Goal: Task Accomplishment & Management: Use online tool/utility

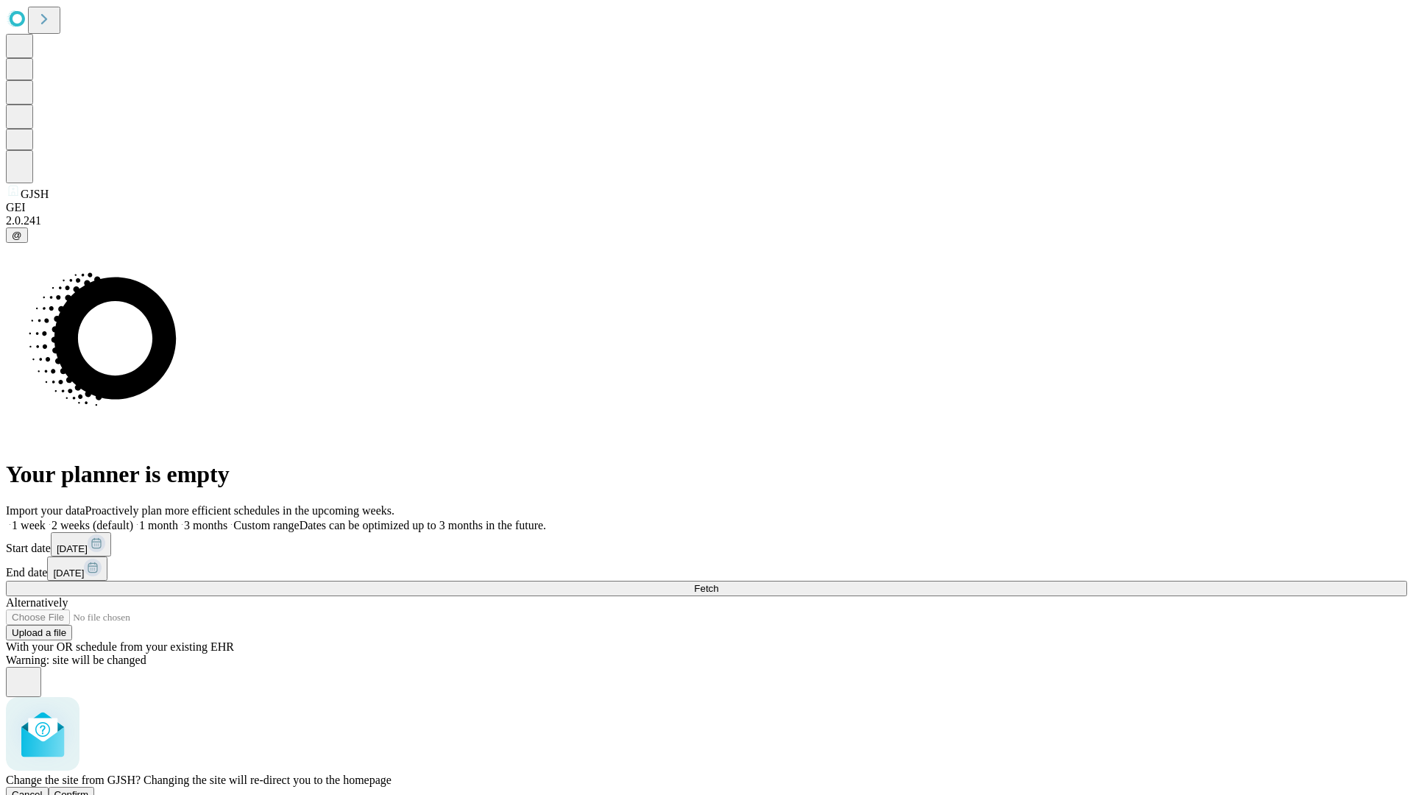
click at [89, 789] on span "Confirm" at bounding box center [71, 794] width 35 height 11
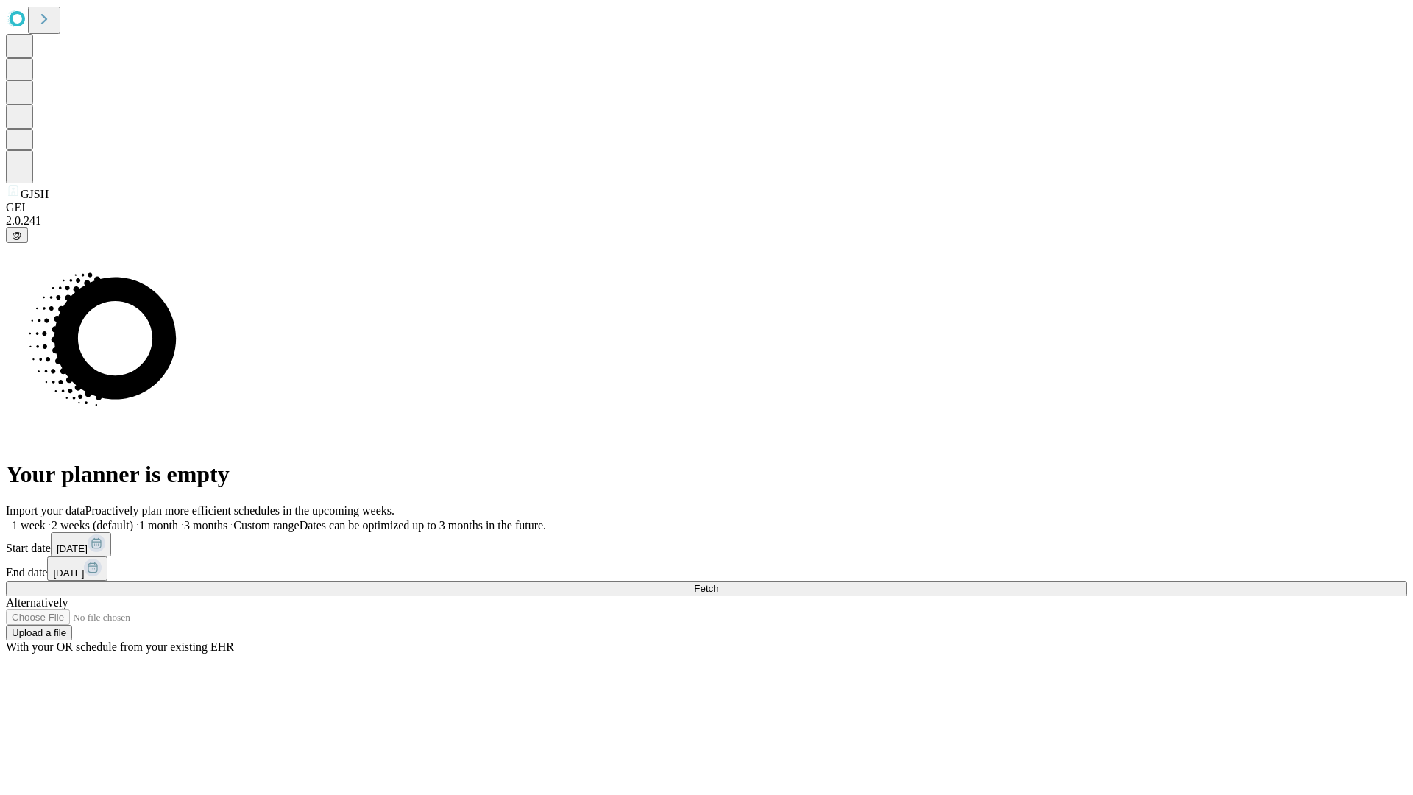
click at [178, 519] on label "1 month" at bounding box center [155, 525] width 45 height 13
click at [718, 583] on span "Fetch" at bounding box center [706, 588] width 24 height 11
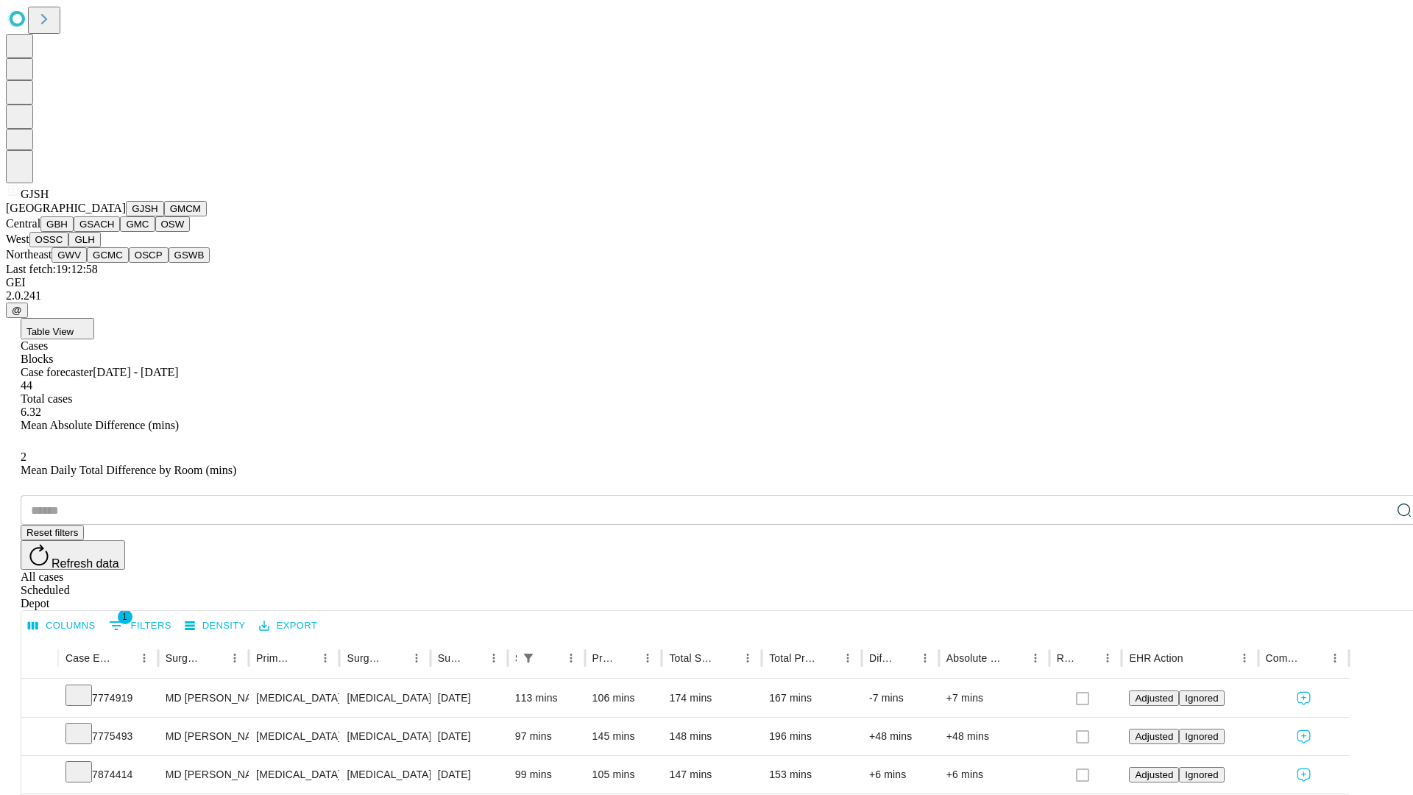
click at [164, 216] on button "GMCM" at bounding box center [185, 208] width 43 height 15
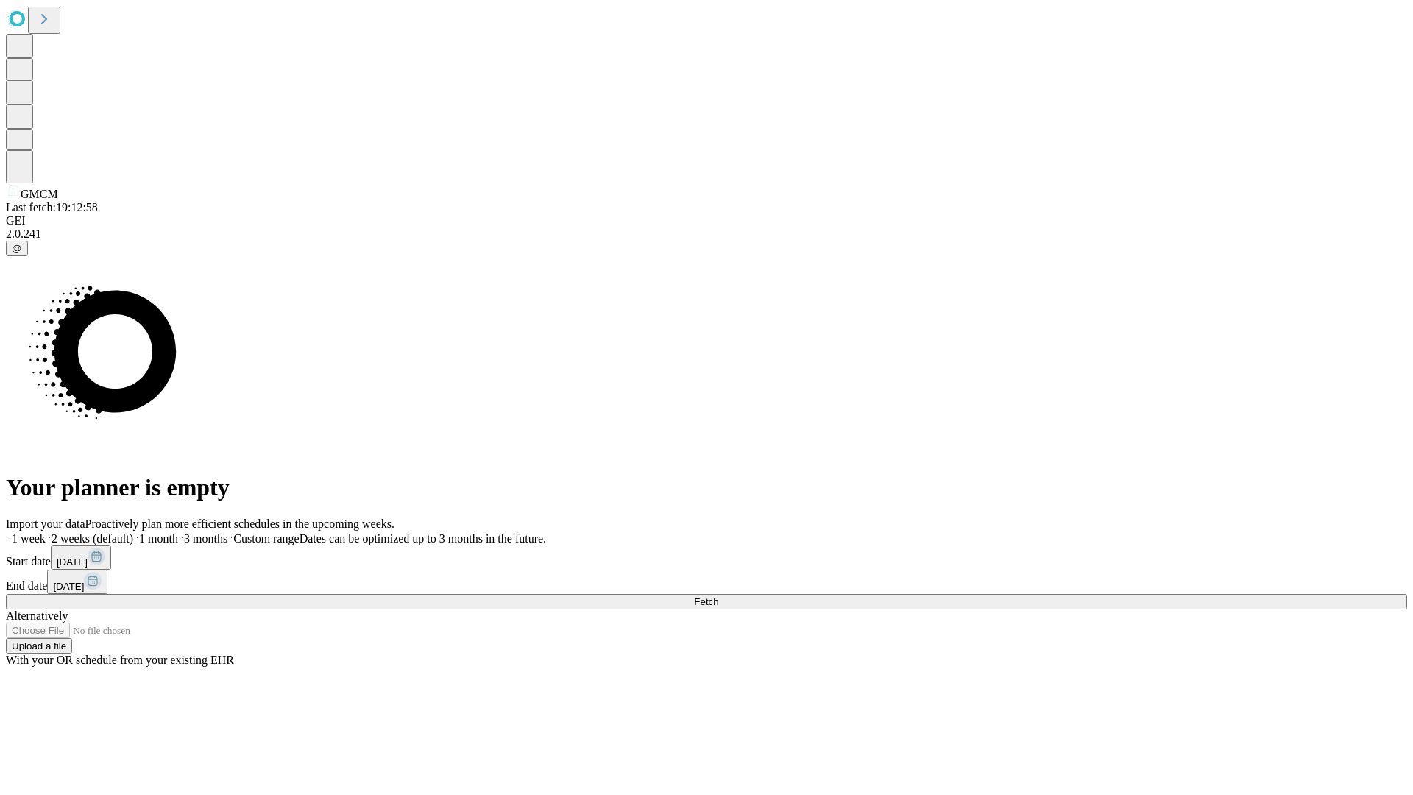
click at [178, 532] on label "1 month" at bounding box center [155, 538] width 45 height 13
click at [718, 596] on span "Fetch" at bounding box center [706, 601] width 24 height 11
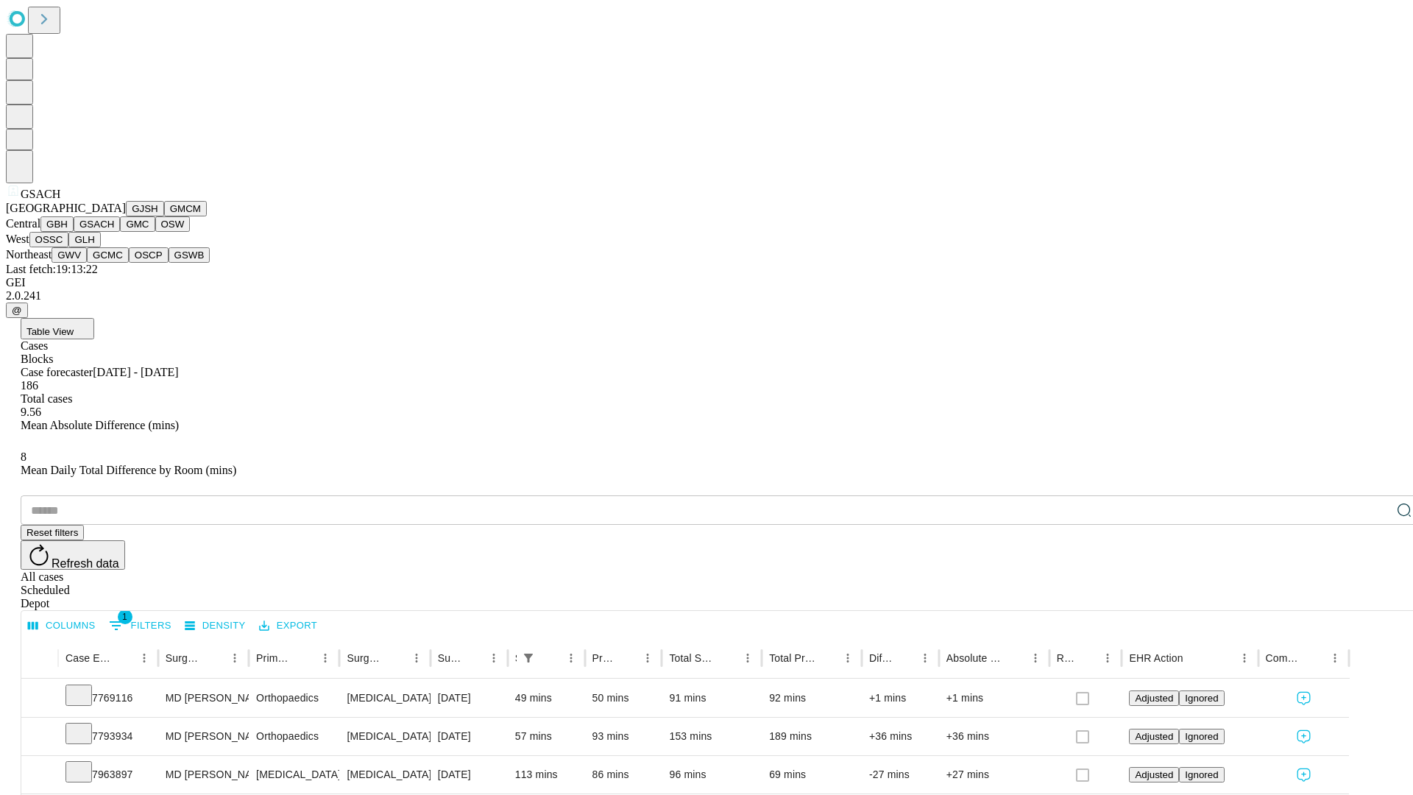
click at [120, 232] on button "GMC" at bounding box center [137, 223] width 35 height 15
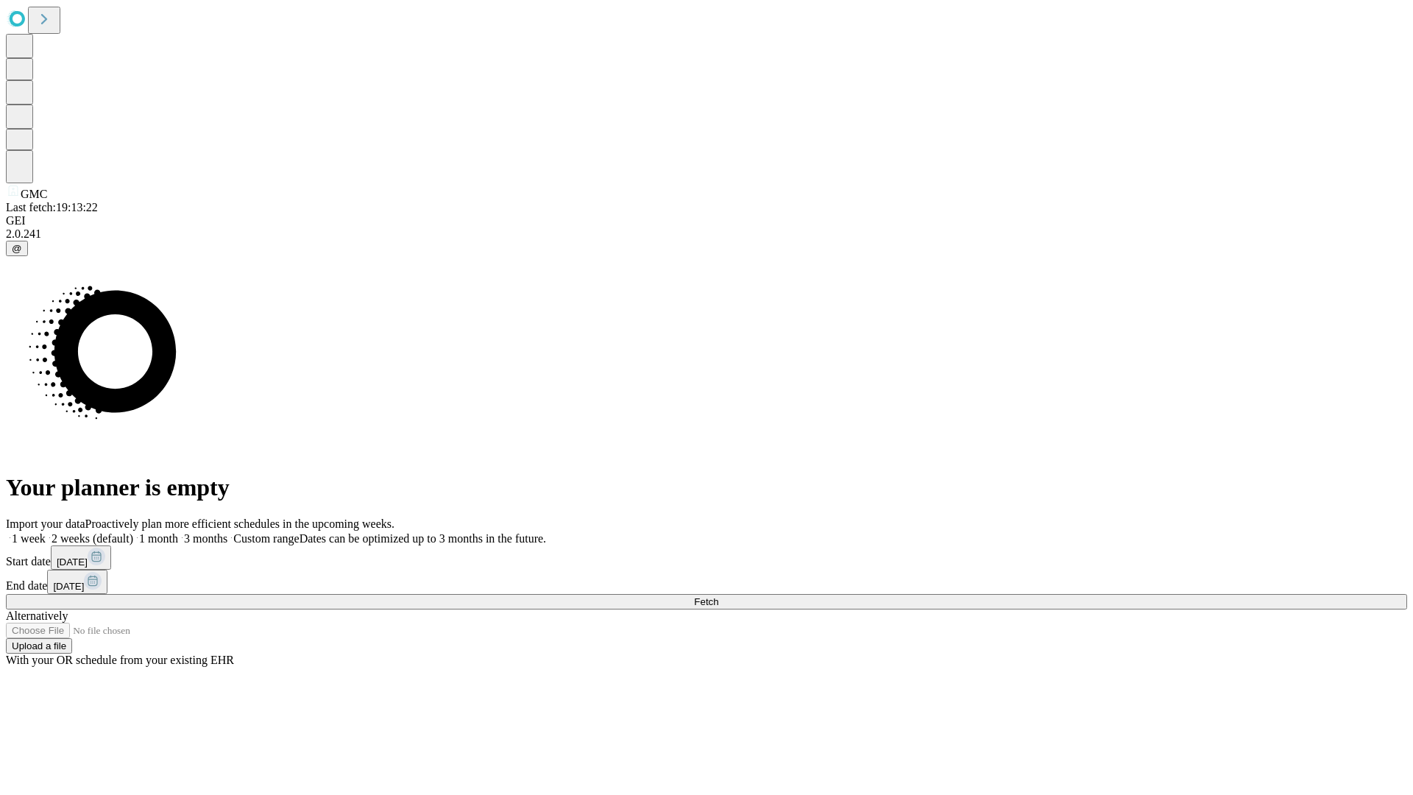
click at [178, 532] on label "1 month" at bounding box center [155, 538] width 45 height 13
click at [718, 596] on span "Fetch" at bounding box center [706, 601] width 24 height 11
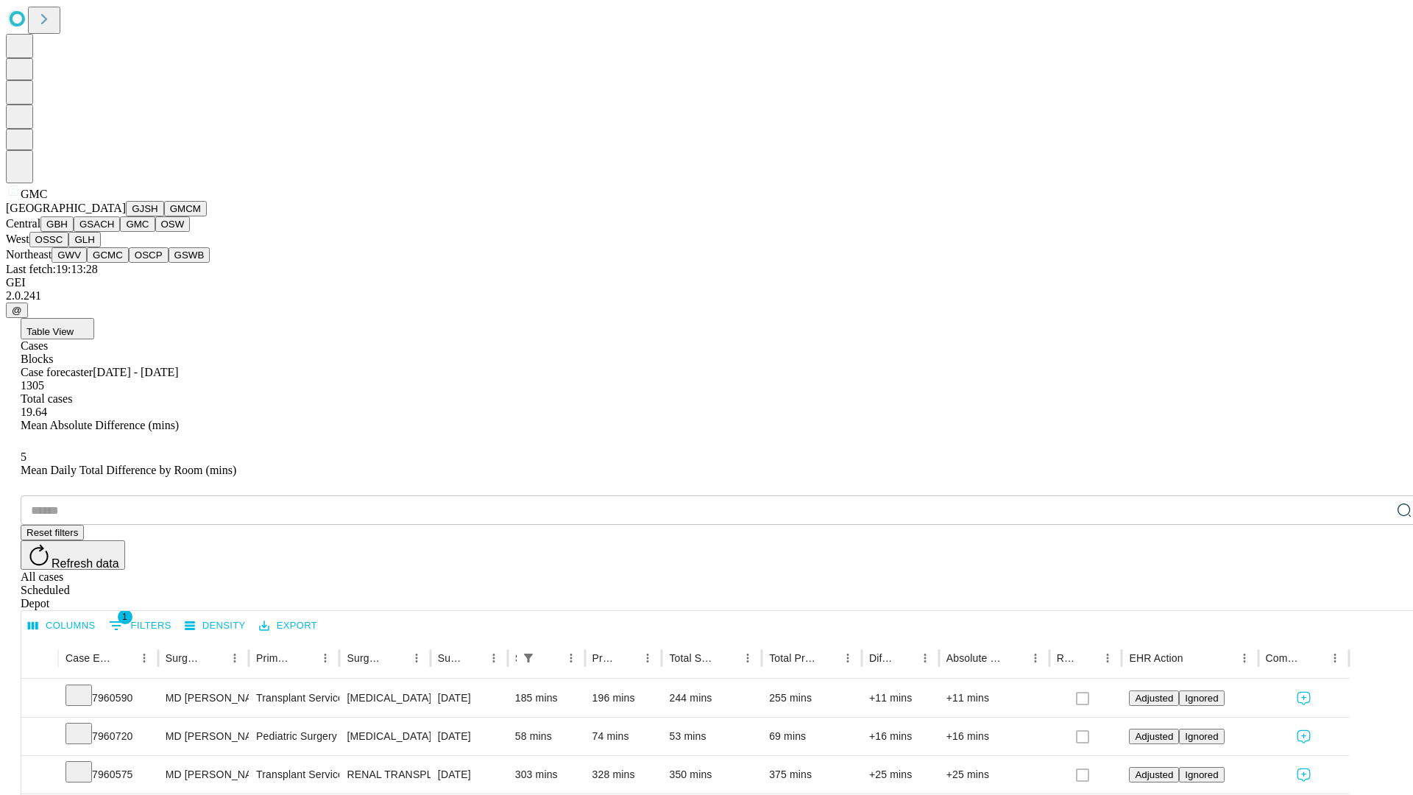
click at [155, 232] on button "OSW" at bounding box center [172, 223] width 35 height 15
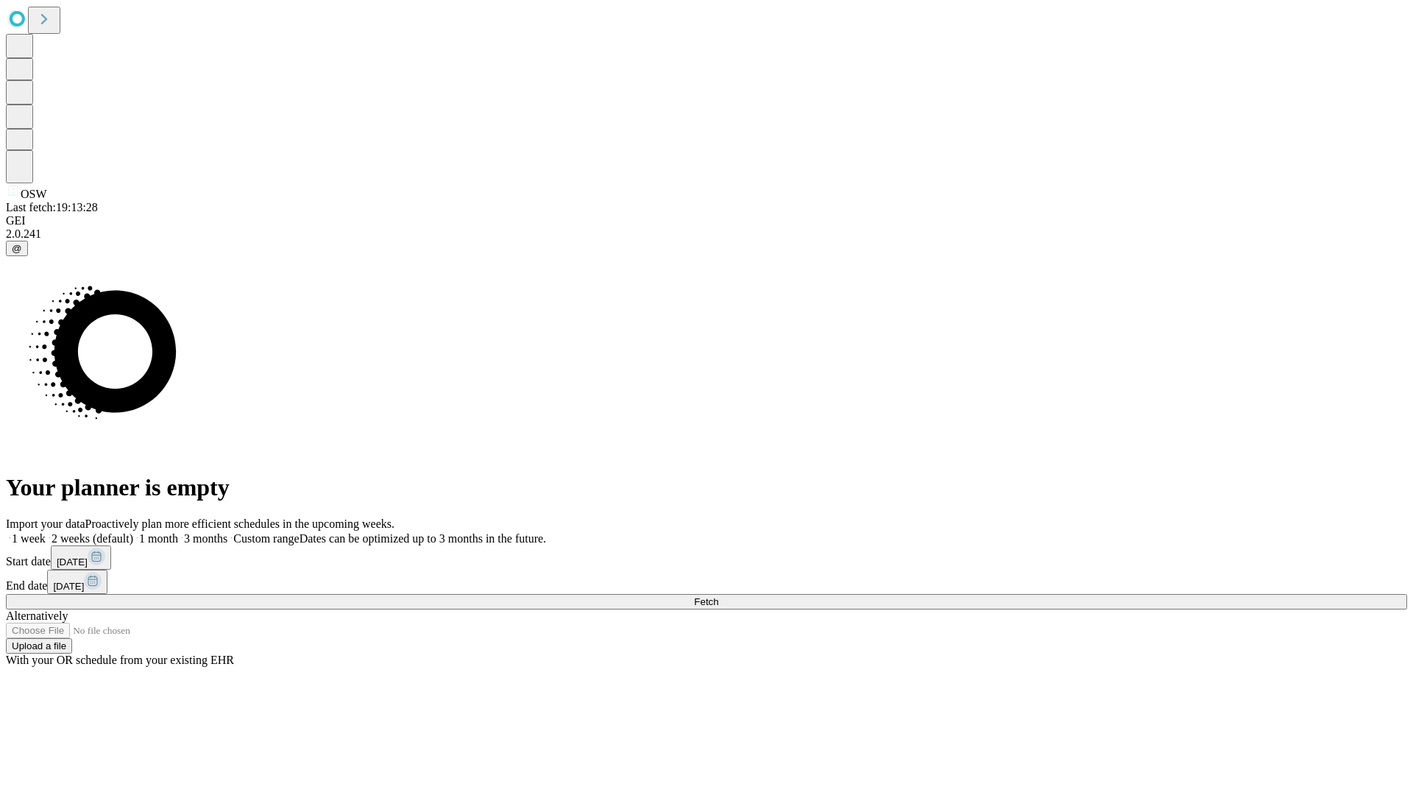
click at [178, 532] on label "1 month" at bounding box center [155, 538] width 45 height 13
click at [718, 596] on span "Fetch" at bounding box center [706, 601] width 24 height 11
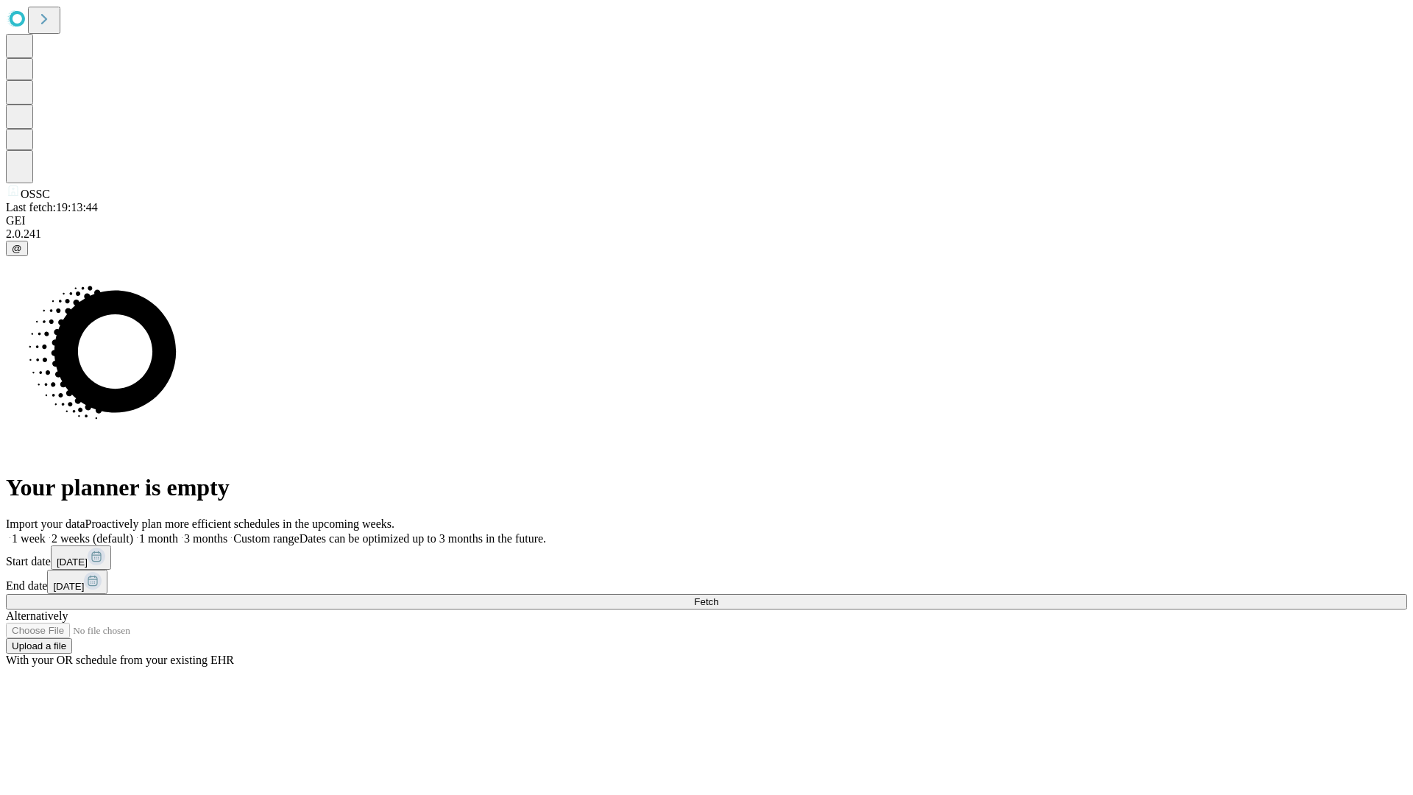
click at [718, 596] on span "Fetch" at bounding box center [706, 601] width 24 height 11
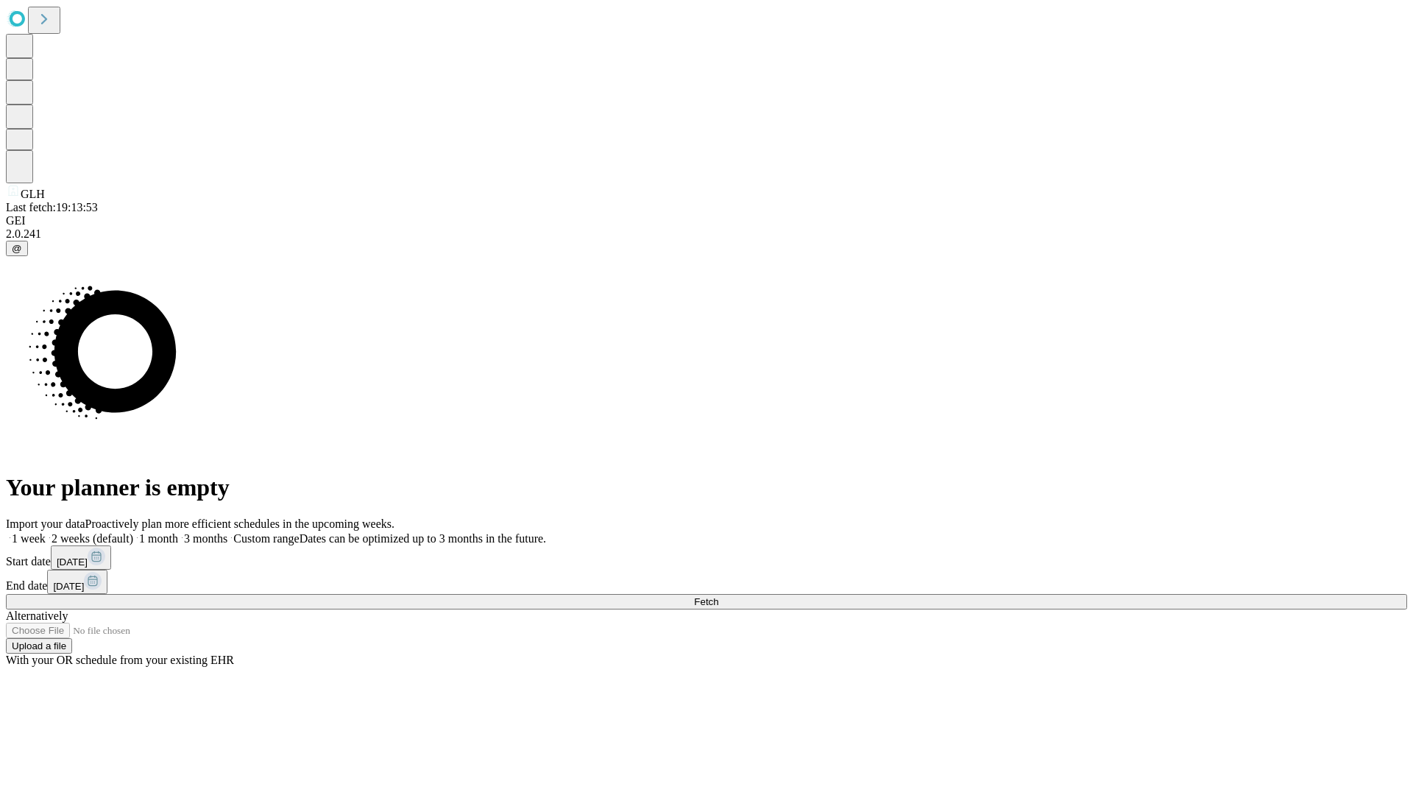
click at [178, 532] on label "1 month" at bounding box center [155, 538] width 45 height 13
click at [718, 596] on span "Fetch" at bounding box center [706, 601] width 24 height 11
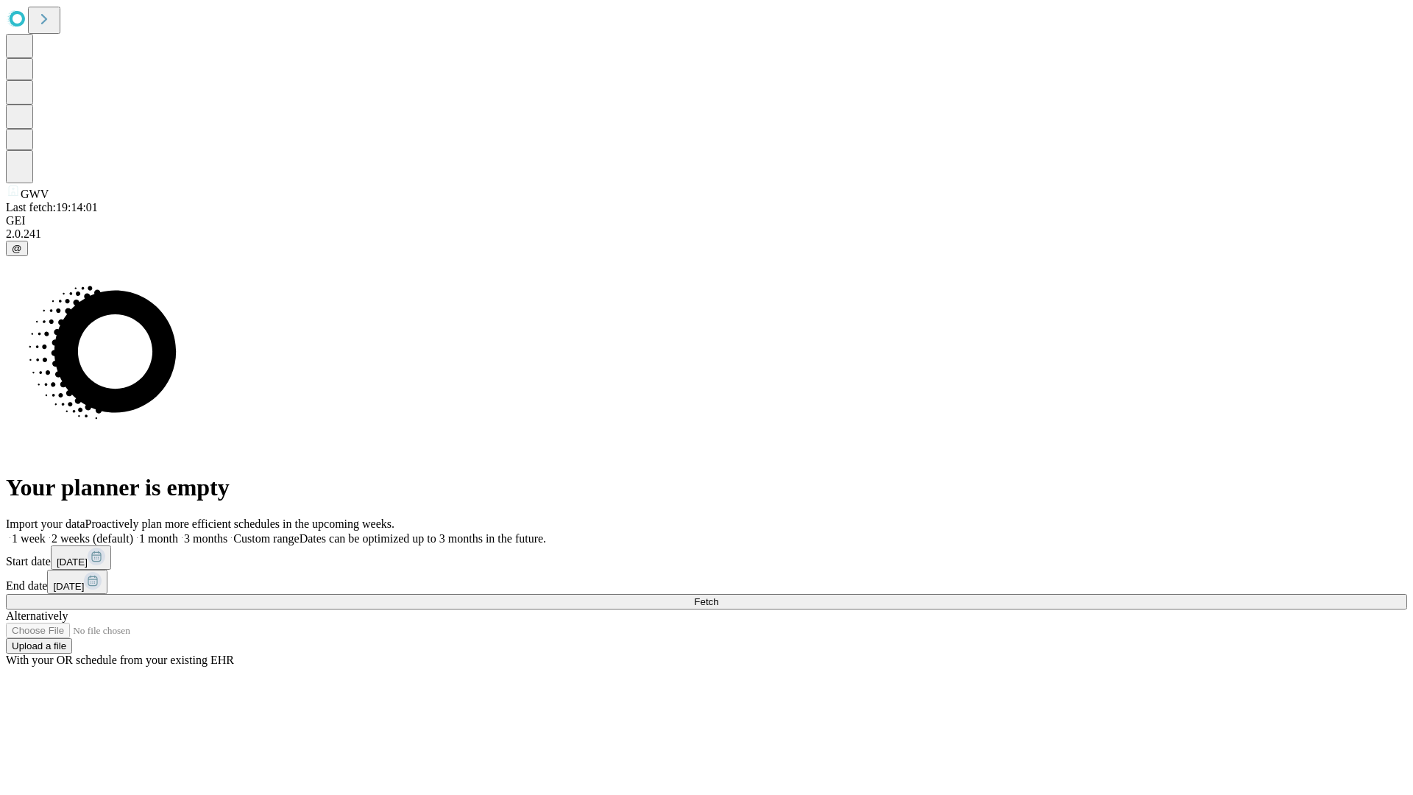
click at [178, 532] on label "1 month" at bounding box center [155, 538] width 45 height 13
click at [718, 596] on span "Fetch" at bounding box center [706, 601] width 24 height 11
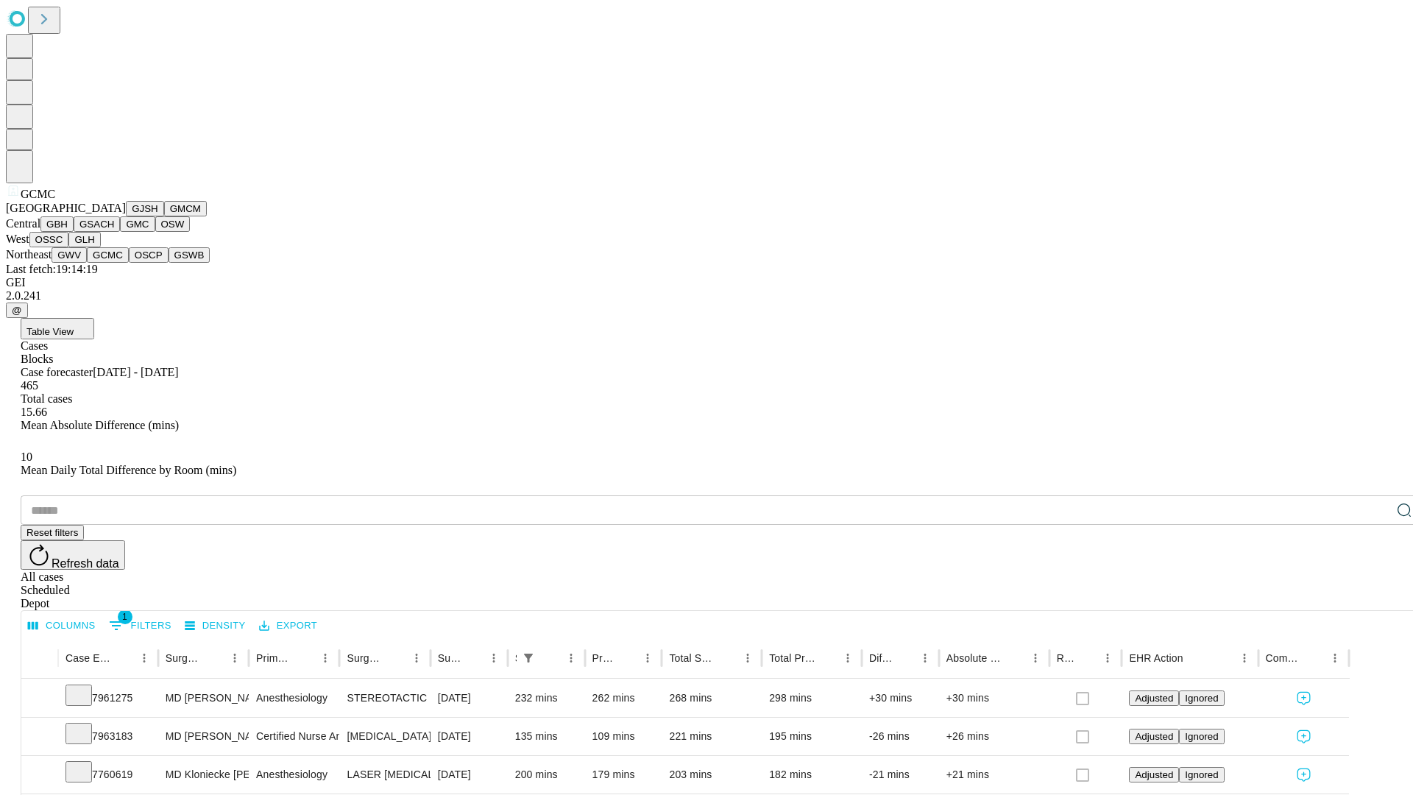
click at [129, 263] on button "OSCP" at bounding box center [149, 254] width 40 height 15
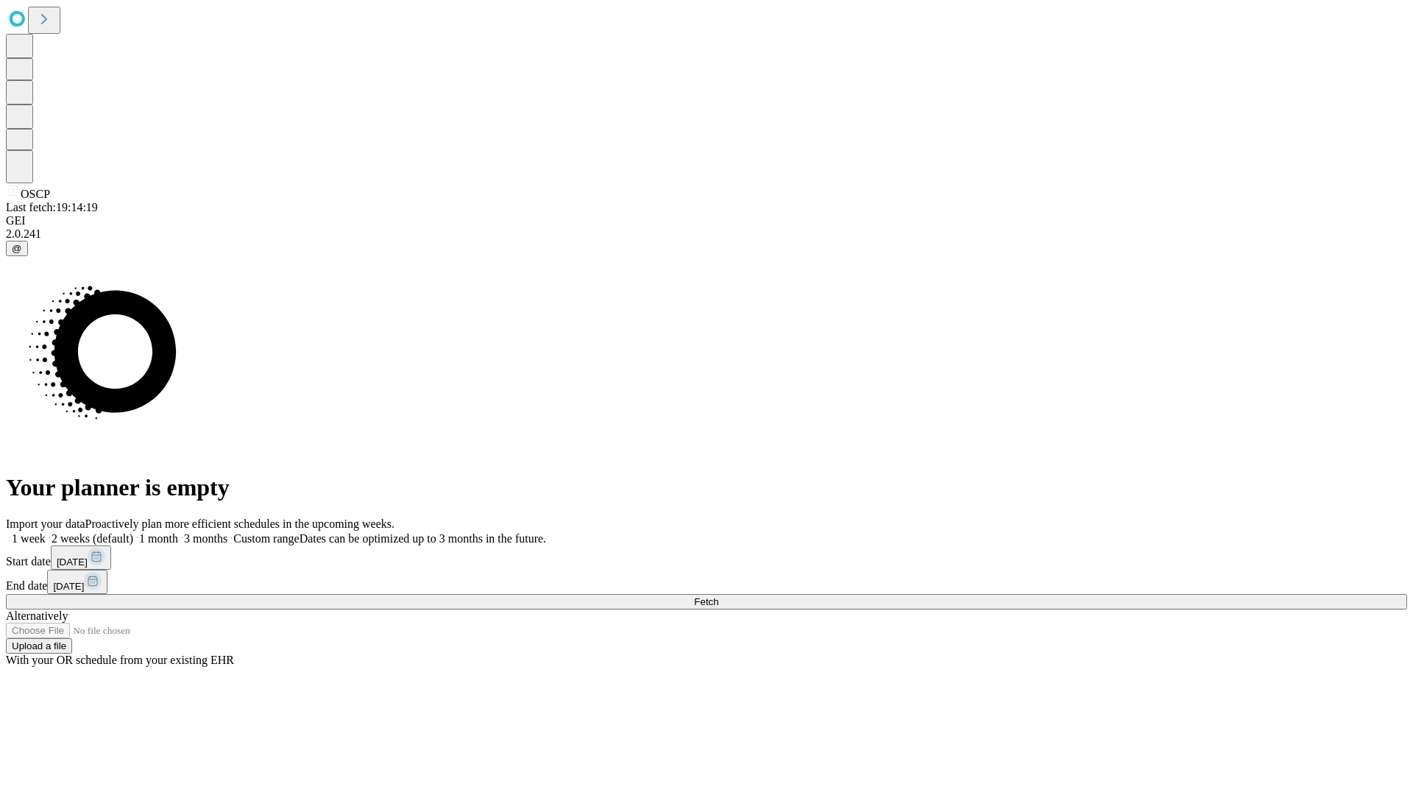
click at [178, 532] on label "1 month" at bounding box center [155, 538] width 45 height 13
click at [718, 596] on span "Fetch" at bounding box center [706, 601] width 24 height 11
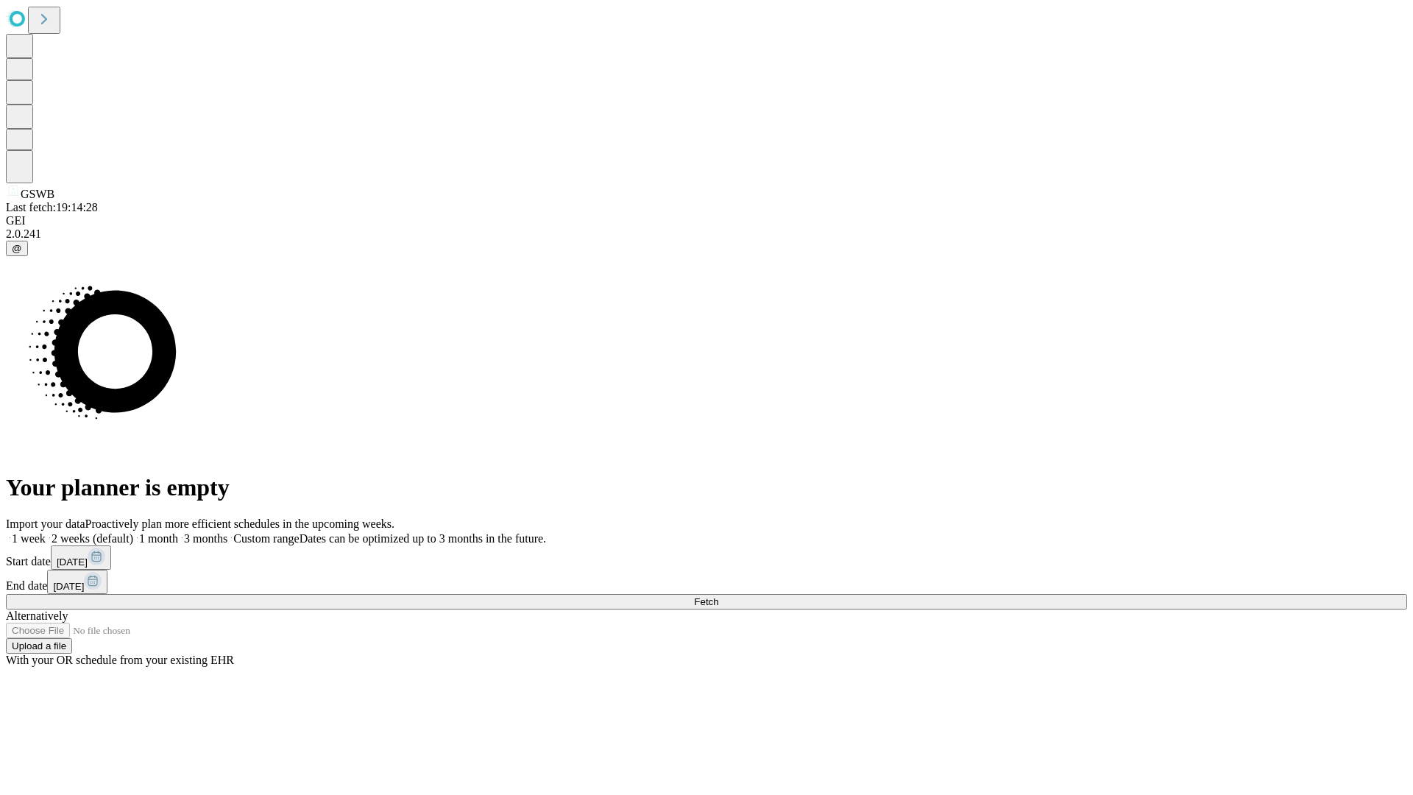
click at [178, 532] on label "1 month" at bounding box center [155, 538] width 45 height 13
click at [718, 596] on span "Fetch" at bounding box center [706, 601] width 24 height 11
